Goal: Task Accomplishment & Management: Manage account settings

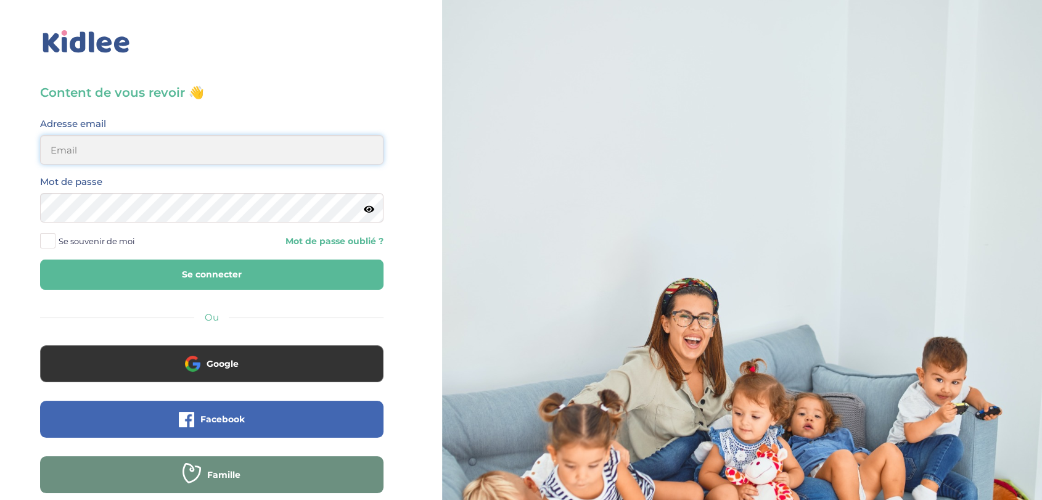
type input "[EMAIL_ADDRESS][DOMAIN_NAME]"
click at [325, 276] on button "Se connecter" at bounding box center [211, 275] width 343 height 30
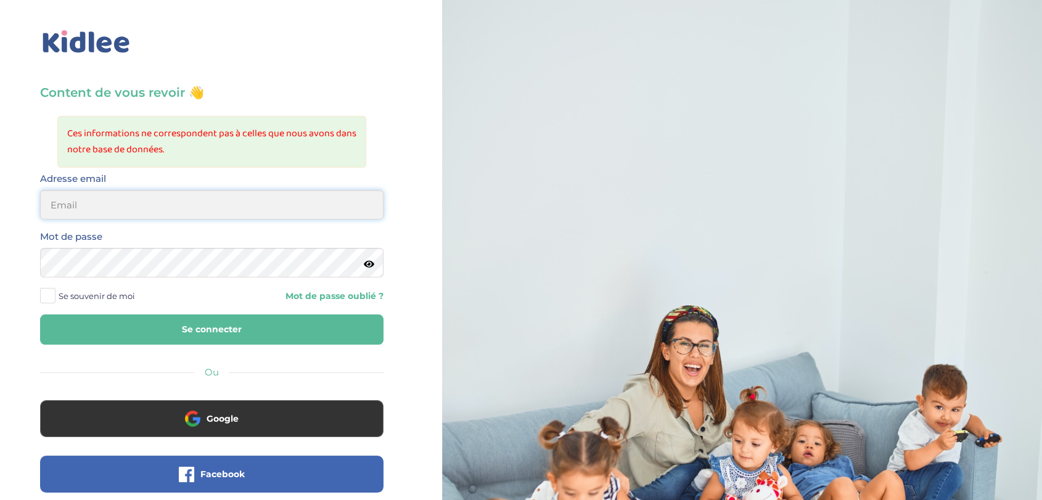
type input "[EMAIL_ADDRESS][DOMAIN_NAME]"
click at [33, 261] on div "Mot de passe" at bounding box center [212, 258] width 362 height 58
click at [54, 324] on button "Se connecter" at bounding box center [211, 329] width 343 height 30
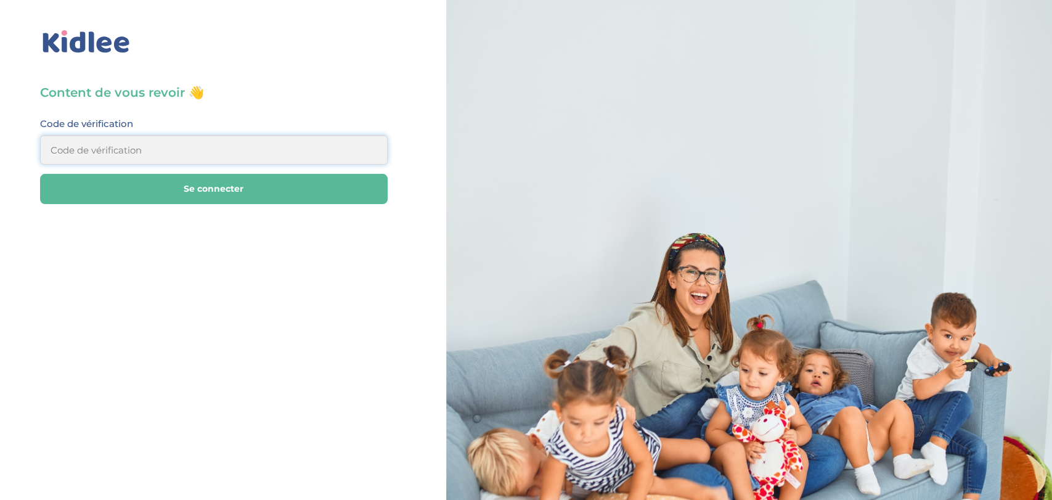
click at [223, 144] on input at bounding box center [214, 150] width 348 height 30
type input "290273"
click at [216, 188] on button "Se connecter" at bounding box center [214, 189] width 348 height 30
